Goal: Use online tool/utility: Utilize a website feature to perform a specific function

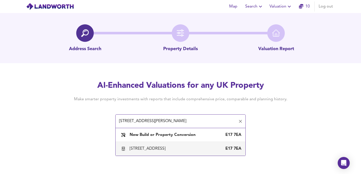
click at [159, 149] on div "[STREET_ADDRESS]" at bounding box center [149, 149] width 38 height 6
type input "[STREET_ADDRESS]"
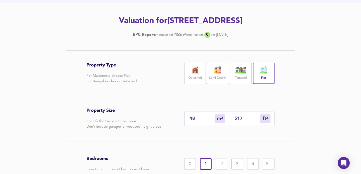
scroll to position [70, 0]
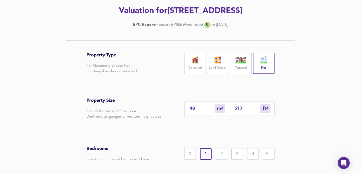
click at [240, 109] on input "517" at bounding box center [248, 108] width 26 height 5
drag, startPoint x: 246, startPoint y: 107, endPoint x: 231, endPoint y: 105, distance: 14.9
click at [231, 105] on div "517 ft² sqft" at bounding box center [252, 109] width 45 height 14
type input "1"
type input "7"
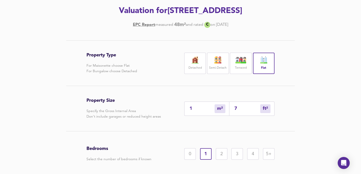
type input "7"
type input "71"
type input "66"
type input "711"
click at [224, 153] on div "2" at bounding box center [222, 154] width 12 height 12
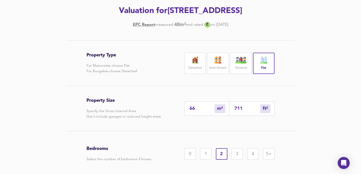
click at [68, 134] on div "Property Type For Maisonette choose Flat For Bungalow choose Detached Detached …" at bounding box center [180, 123] width 241 height 167
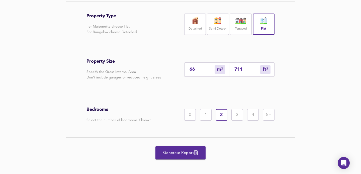
scroll to position [110, 0]
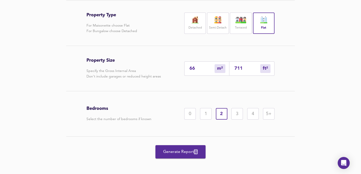
click at [182, 153] on span "Generate Report" at bounding box center [181, 152] width 40 height 7
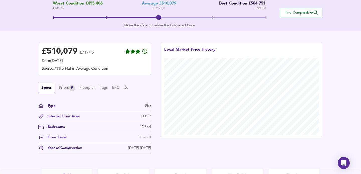
scroll to position [110, 0]
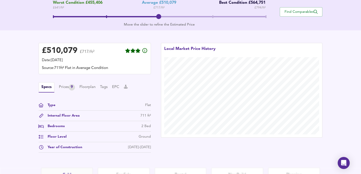
click at [42, 137] on icon at bounding box center [41, 137] width 5 height 4
click at [59, 138] on div "Floor Level" at bounding box center [55, 136] width 23 height 5
click at [66, 89] on div "Prices 9" at bounding box center [67, 87] width 16 height 6
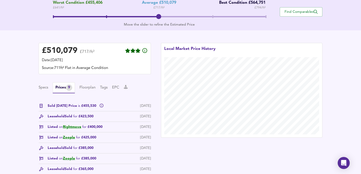
click at [19, 107] on div "£ 510,079 £717/ft² Date: [DATE] Source: 711ft² Flat in Average Condition Specs …" at bounding box center [180, 125] width 361 height 191
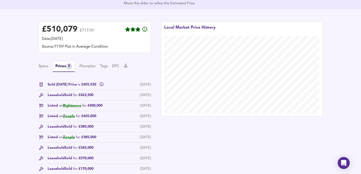
scroll to position [131, 0]
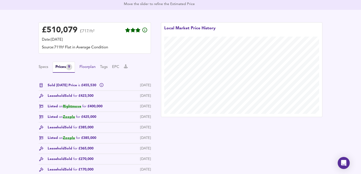
click at [91, 68] on button "Floorplan" at bounding box center [88, 67] width 16 height 6
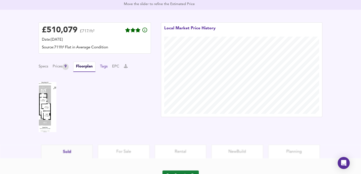
click at [106, 67] on button "Tags" at bounding box center [104, 67] width 8 height 6
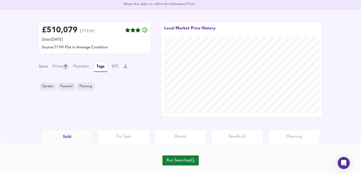
click at [113, 65] on div "Specs Prices 9 Floorplan Tags EPC" at bounding box center [95, 67] width 112 height 10
click at [115, 66] on button "EPC" at bounding box center [115, 67] width 7 height 6
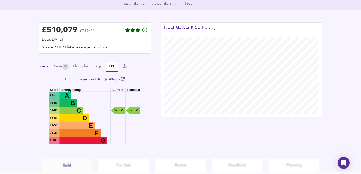
click at [44, 69] on button "Specs" at bounding box center [44, 67] width 10 height 6
